Goal: Task Accomplishment & Management: Manage account settings

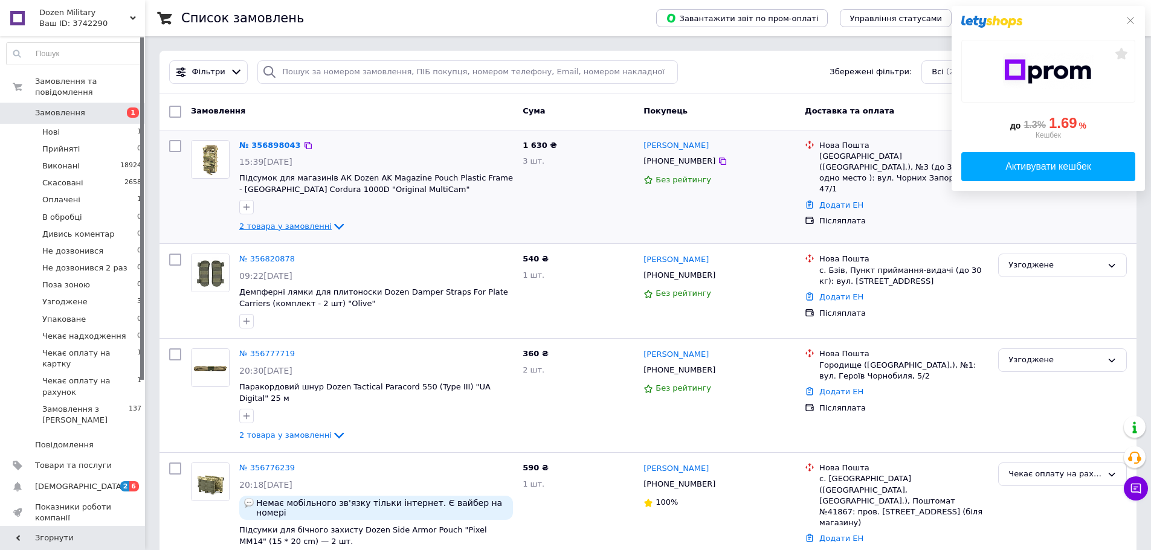
click at [314, 225] on span "2 товара у замовленні" at bounding box center [285, 226] width 92 height 9
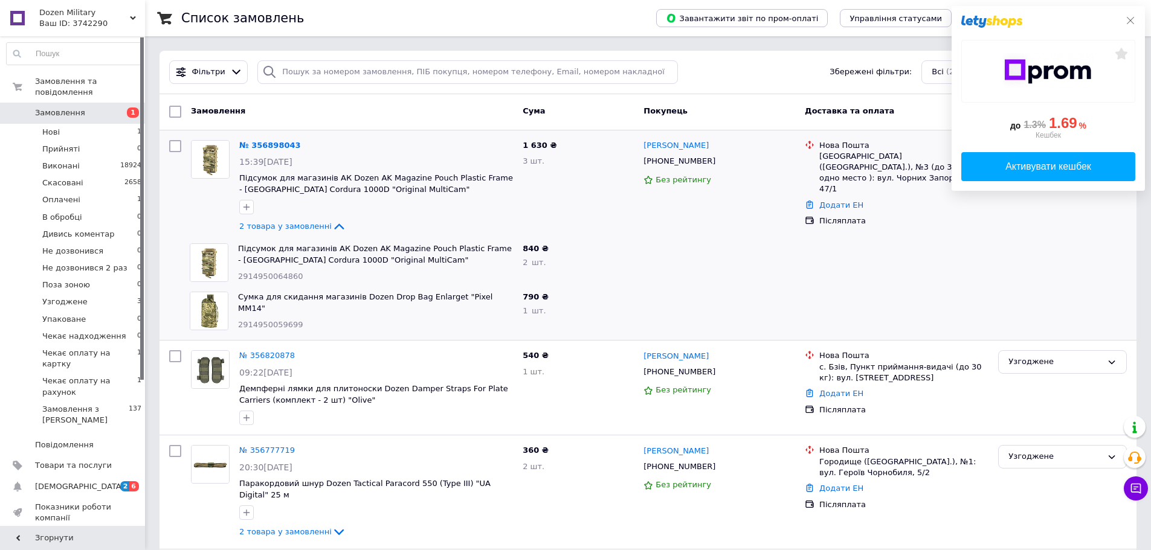
click at [1129, 22] on icon at bounding box center [1130, 20] width 7 height 7
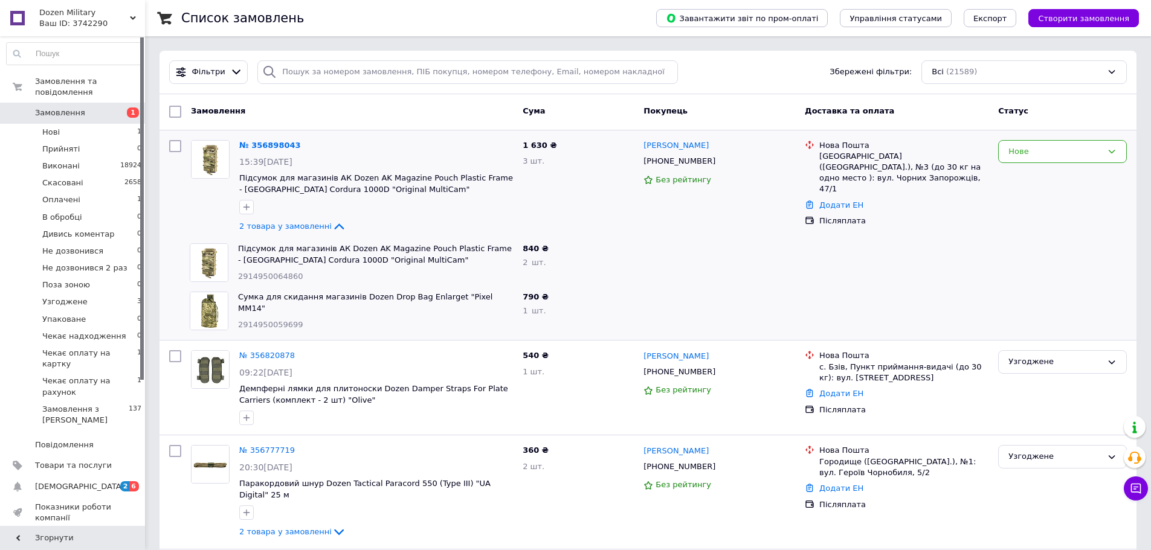
click at [749, 251] on div at bounding box center [719, 263] width 161 height 48
click at [748, 278] on div at bounding box center [719, 263] width 161 height 48
